Goal: Task Accomplishment & Management: Use online tool/utility

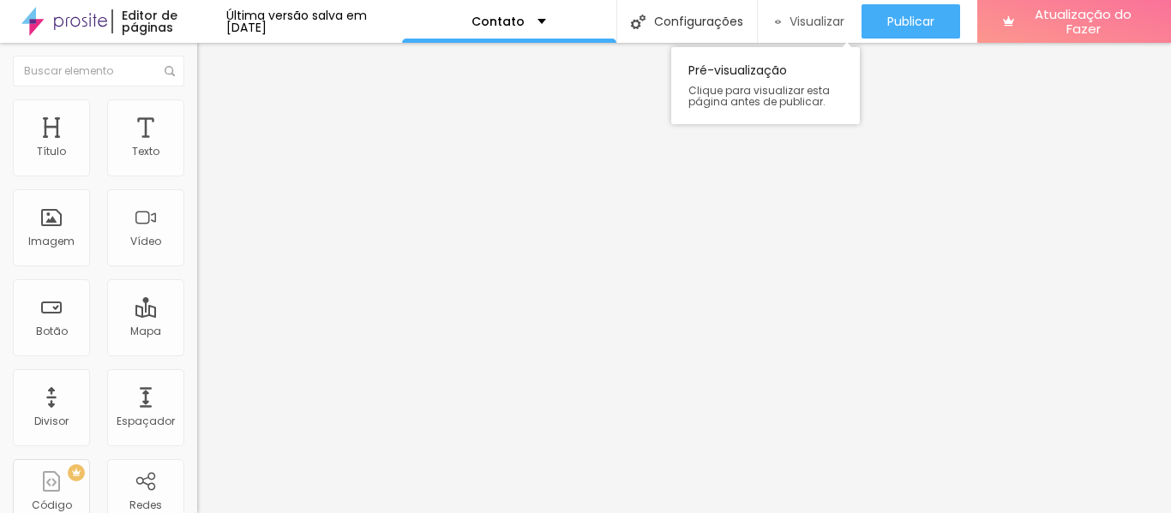
click at [808, 24] on font "Visualizar" at bounding box center [816, 21] width 55 height 17
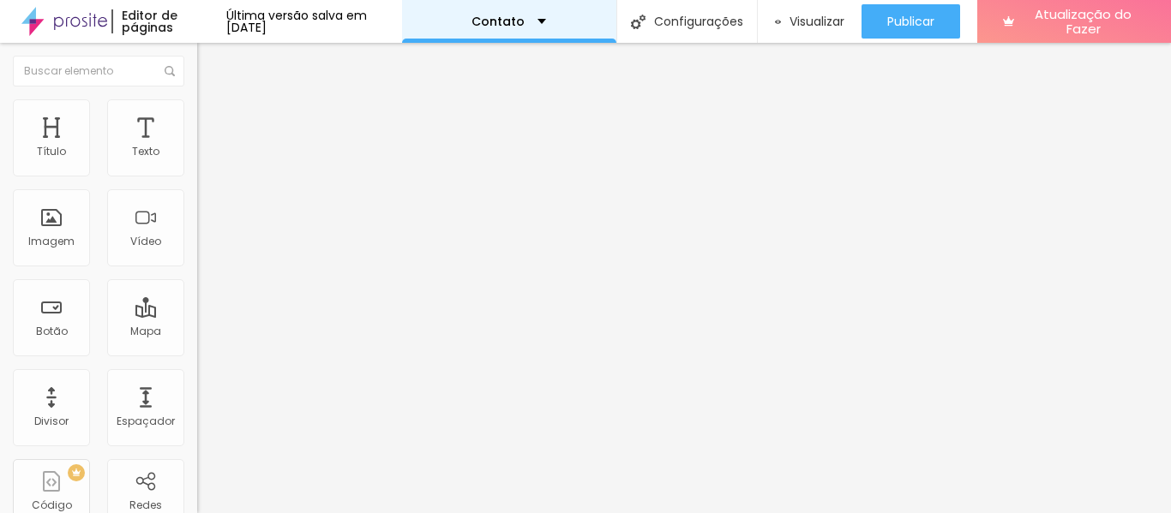
click at [546, 19] on div "Contato" at bounding box center [508, 21] width 75 height 12
click at [579, 31] on div "Contato" at bounding box center [509, 21] width 214 height 43
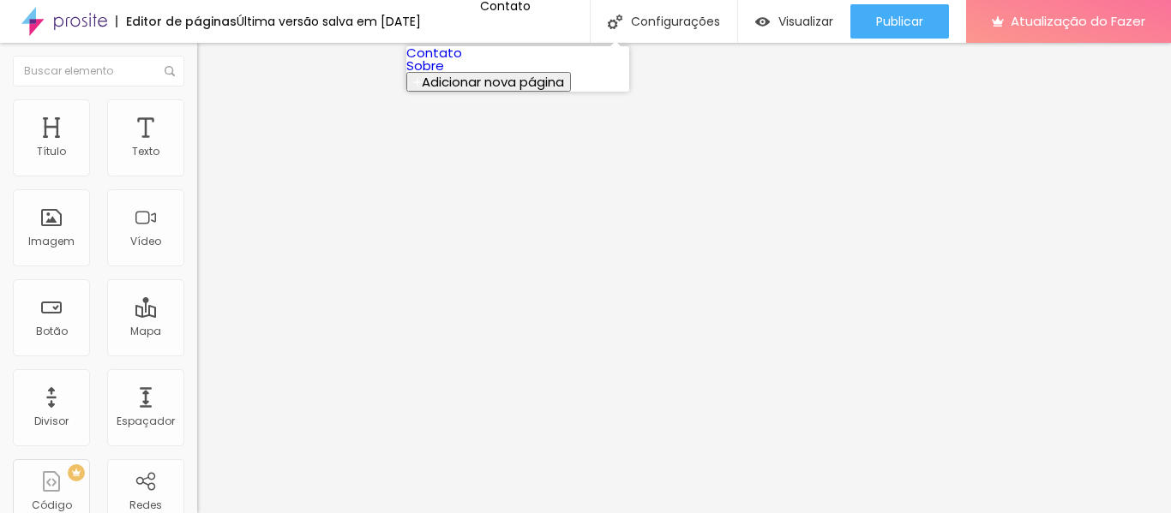
click at [462, 58] on font "Contato" at bounding box center [434, 53] width 56 height 18
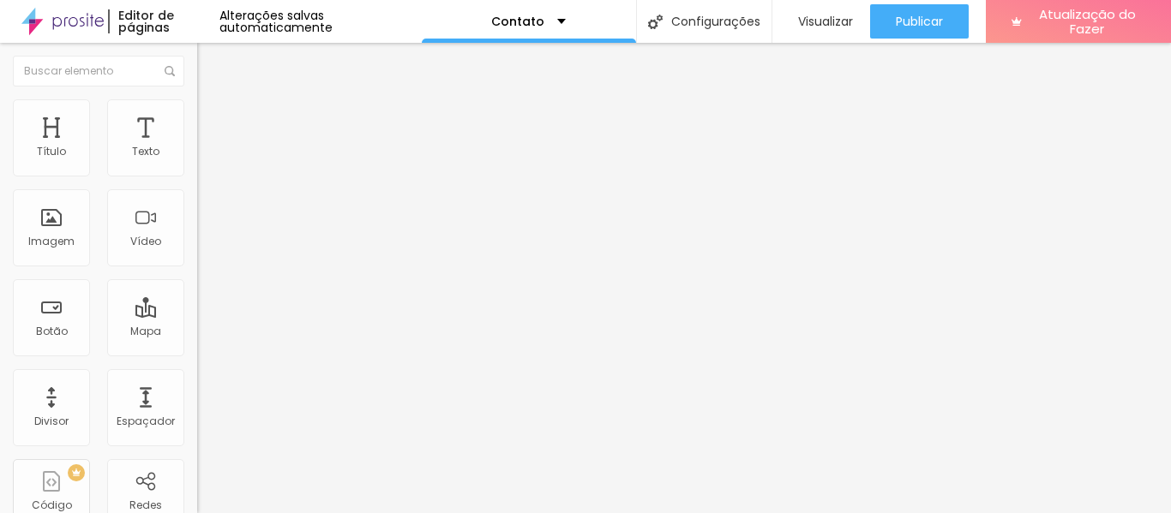
click at [213, 117] on font "Avançado" at bounding box center [241, 111] width 57 height 15
click at [213, 101] on font "Estilo" at bounding box center [226, 94] width 27 height 15
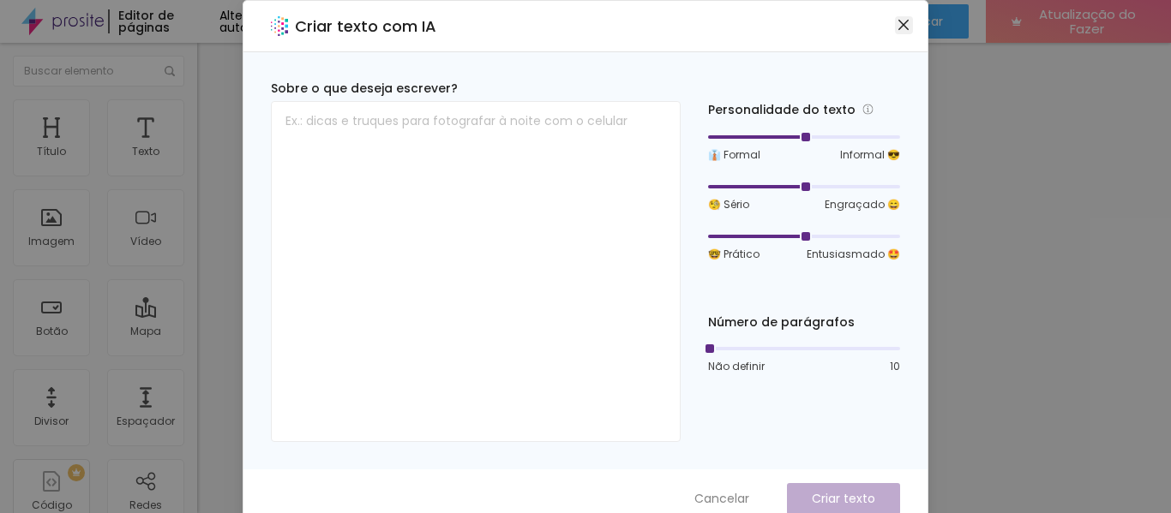
click at [898, 25] on icon "fechar" at bounding box center [903, 25] width 10 height 10
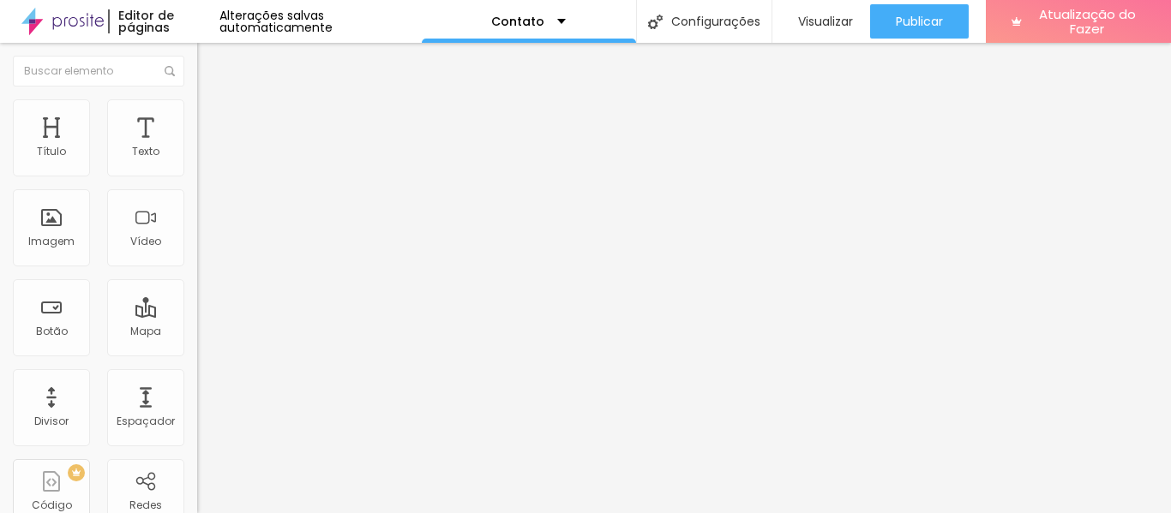
click at [213, 118] on font "Estilo" at bounding box center [226, 111] width 27 height 15
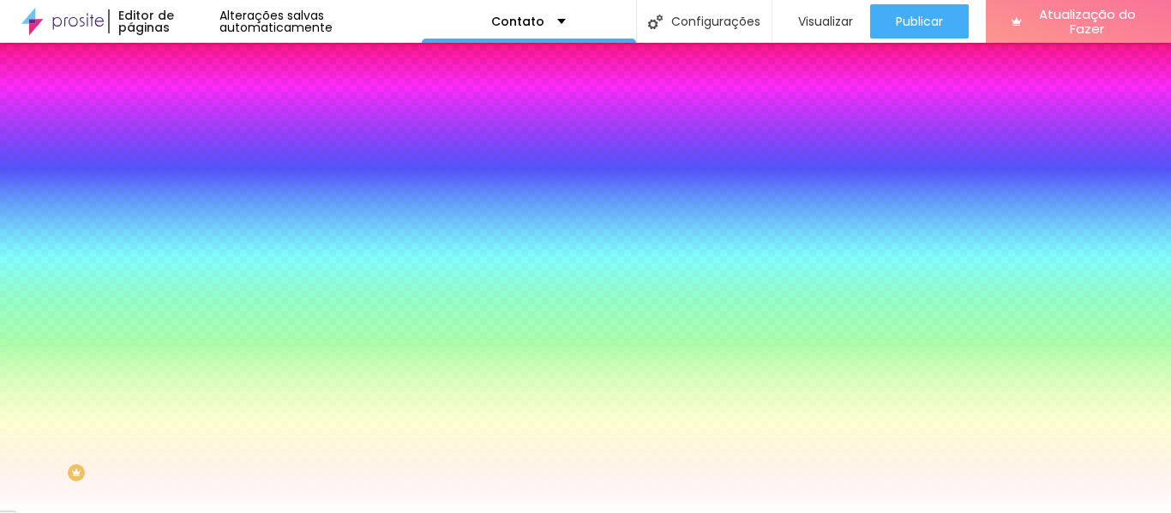
click at [213, 121] on font "Avançado" at bounding box center [241, 128] width 57 height 15
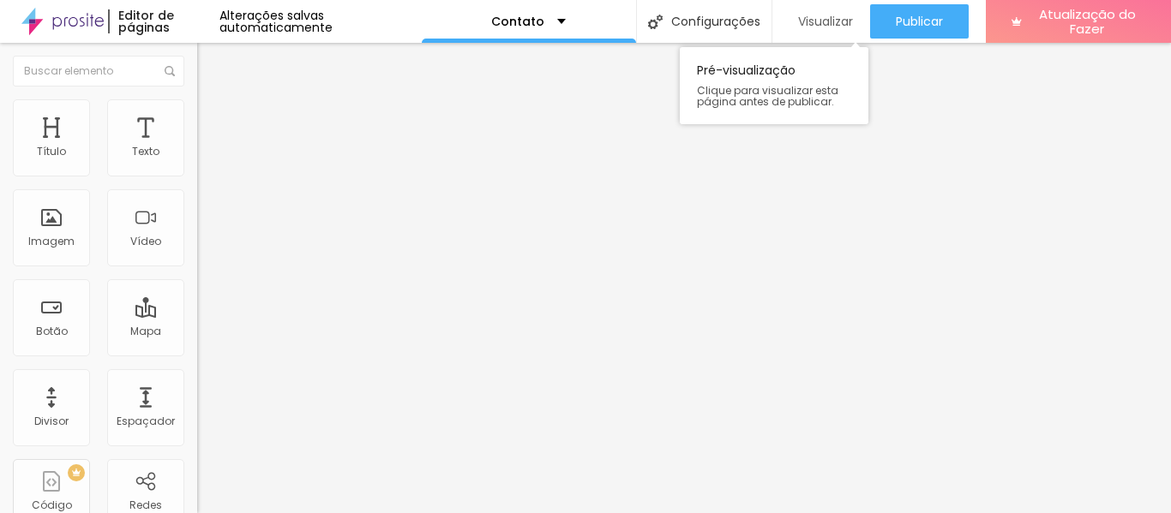
click at [814, 20] on font "Visualizar" at bounding box center [825, 21] width 55 height 17
click at [828, 15] on font "Visualizar" at bounding box center [825, 21] width 55 height 17
